Goal: Transaction & Acquisition: Purchase product/service

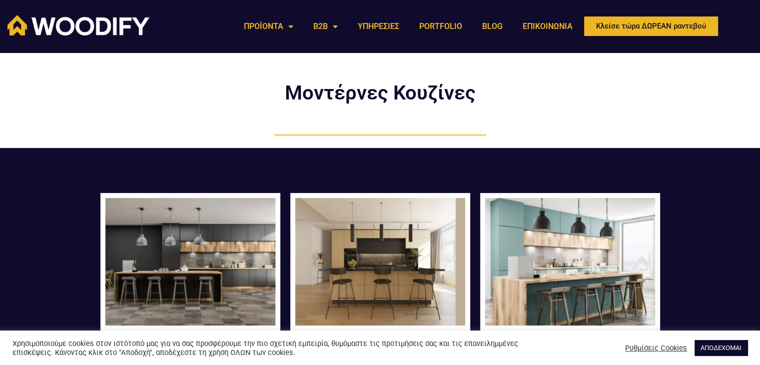
click at [181, 228] on img at bounding box center [190, 261] width 170 height 127
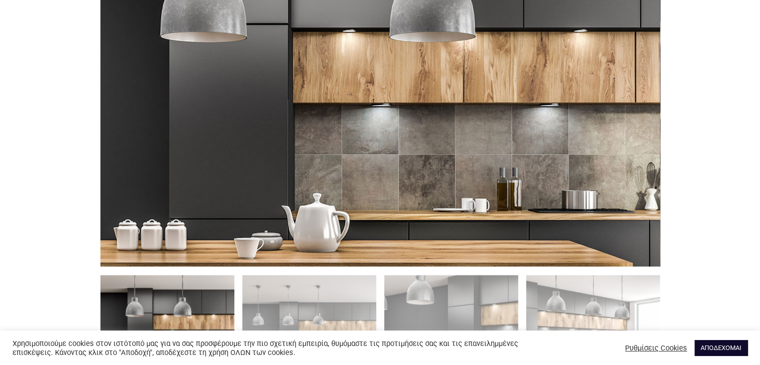
scroll to position [550, 0]
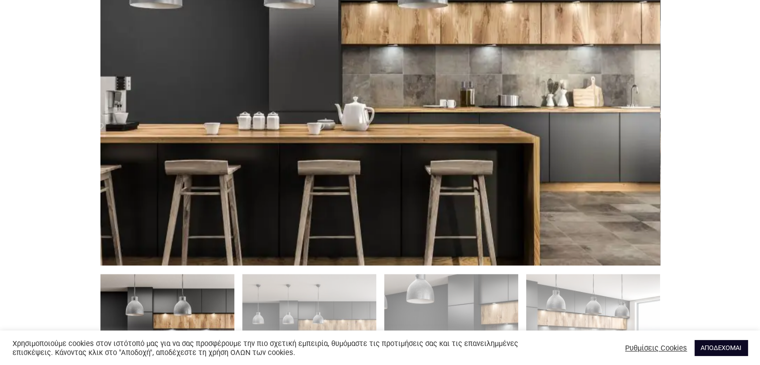
click at [733, 344] on link "ΑΠΟΔΕΧΟΜΑΙ" at bounding box center [720, 347] width 53 height 15
click at [723, 345] on link "ΑΠΟΔΕΧΟΜΑΙ" at bounding box center [720, 347] width 53 height 15
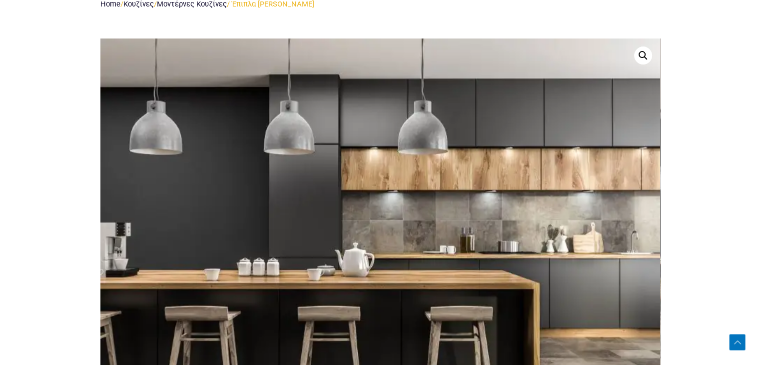
scroll to position [400, 0]
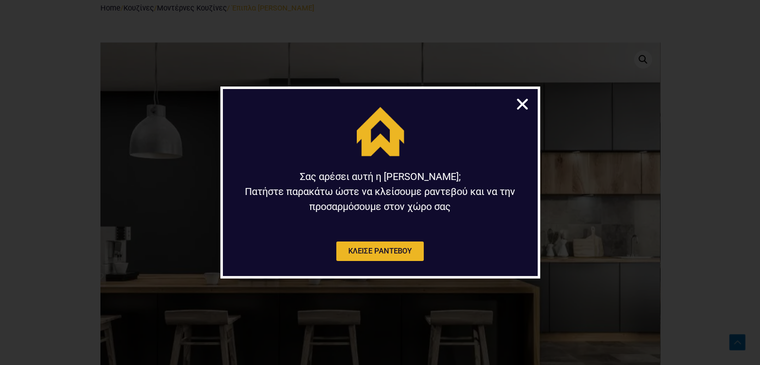
click at [526, 102] on icon "Close" at bounding box center [522, 103] width 15 height 15
